Goal: Task Accomplishment & Management: Manage account settings

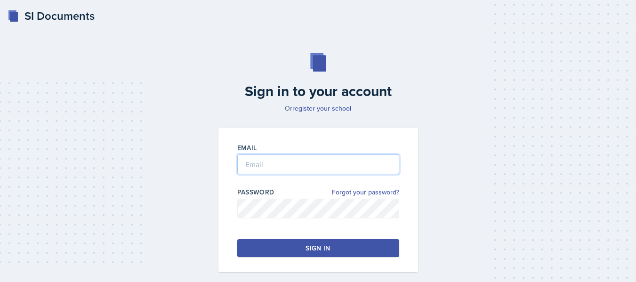
type input "[PERSON_NAME][EMAIL_ADDRESS][PERSON_NAME][DOMAIN_NAME]"
click at [265, 244] on button "Sign in" at bounding box center [318, 248] width 162 height 18
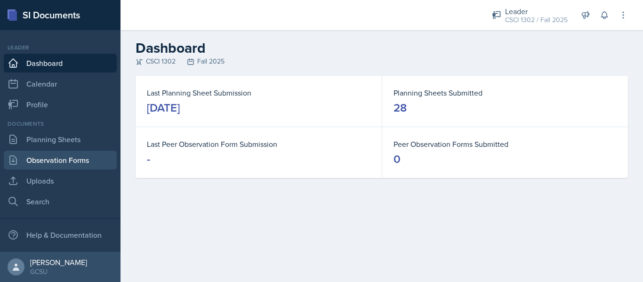
click at [79, 159] on link "Observation Forms" at bounding box center [60, 160] width 113 height 19
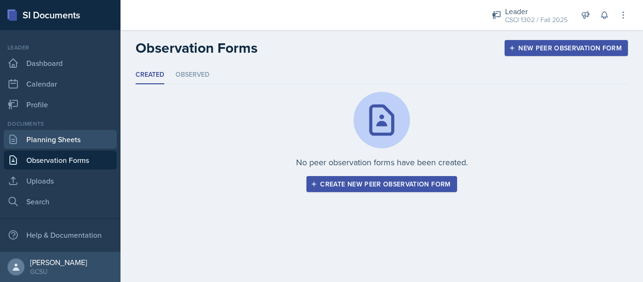
click at [82, 133] on link "Planning Sheets" at bounding box center [60, 139] width 113 height 19
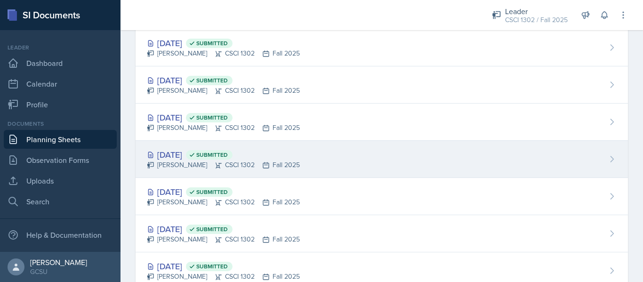
scroll to position [688, 0]
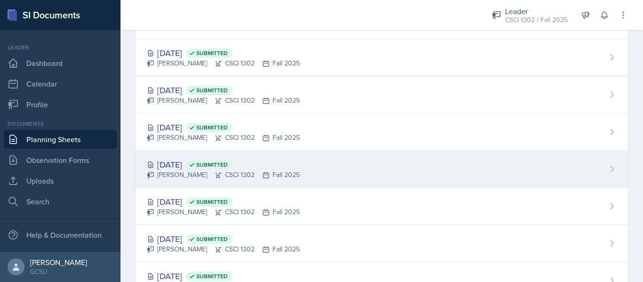
click at [306, 176] on div "[DATE] Submitted [PERSON_NAME] CSCI 1302 Fall 2025" at bounding box center [381, 169] width 492 height 37
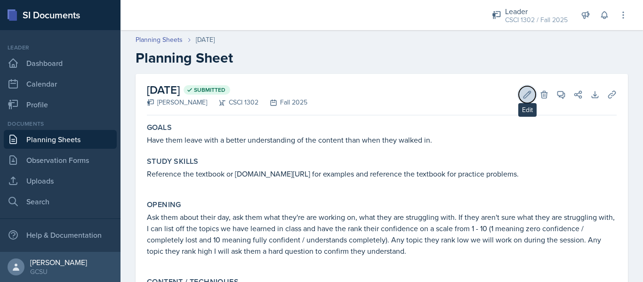
click at [524, 96] on icon at bounding box center [527, 94] width 7 height 7
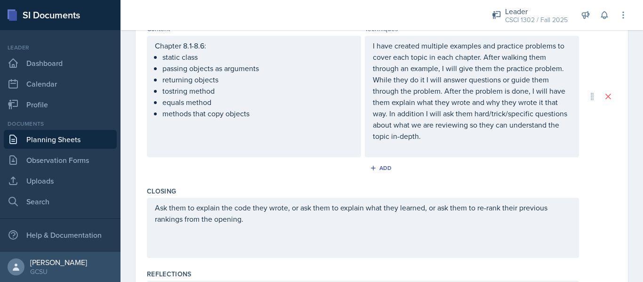
scroll to position [422, 0]
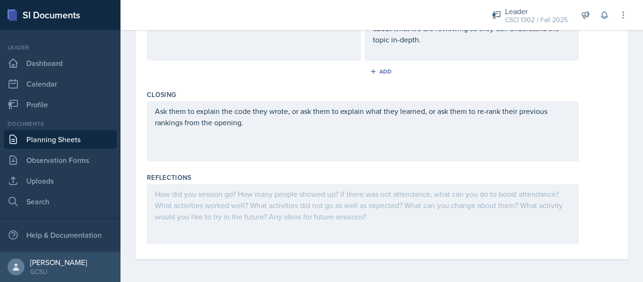
click at [279, 225] on div at bounding box center [363, 214] width 432 height 60
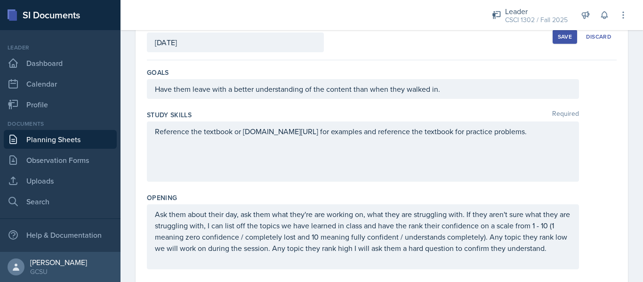
scroll to position [0, 0]
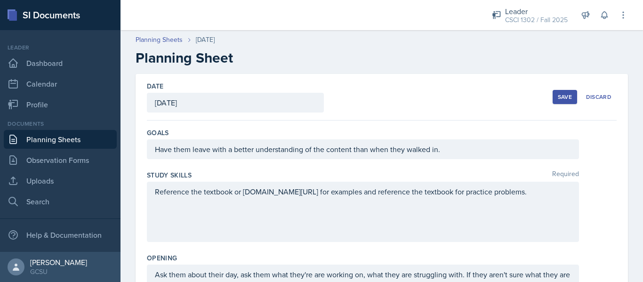
click at [562, 95] on div "Save" at bounding box center [564, 97] width 14 height 8
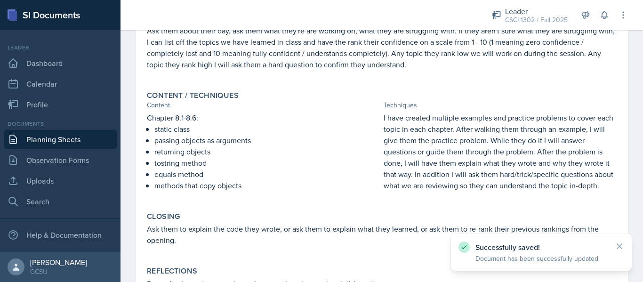
scroll to position [231, 0]
